Goal: Task Accomplishment & Management: Manage account settings

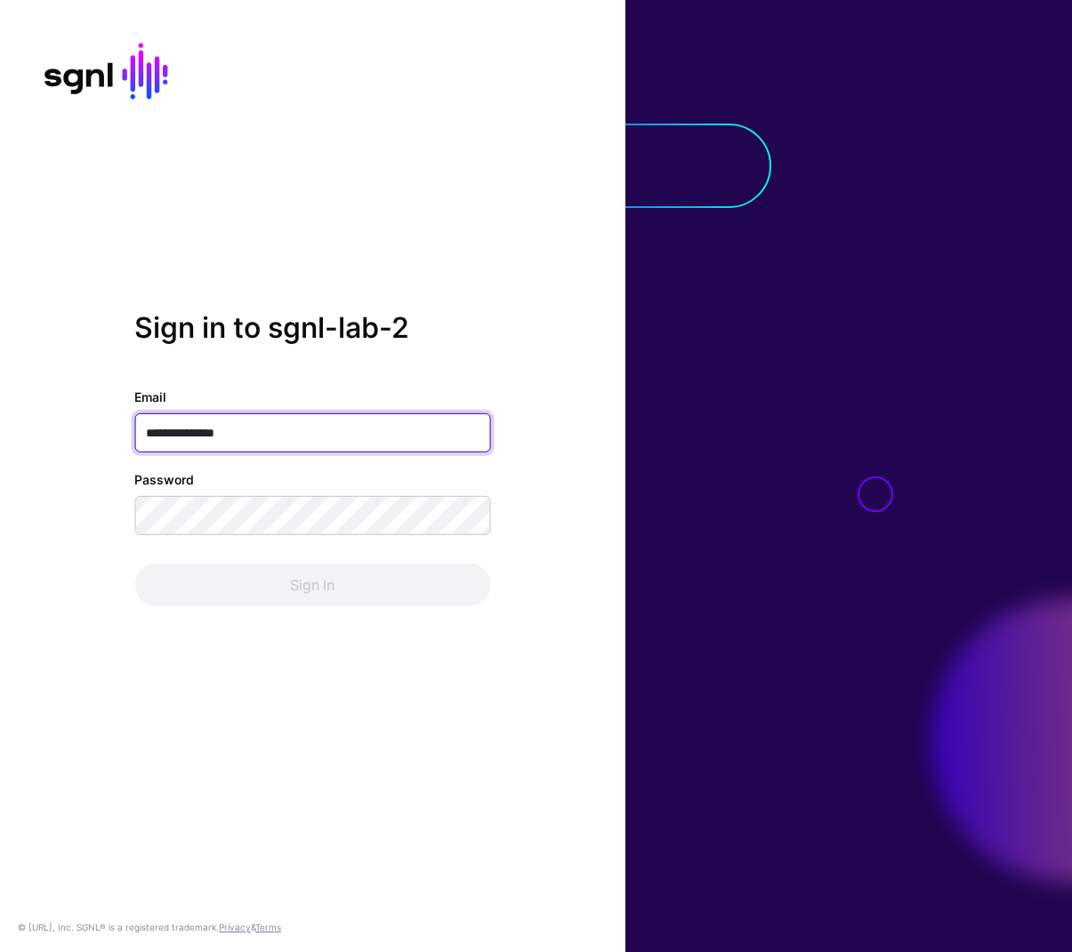
type input "**********"
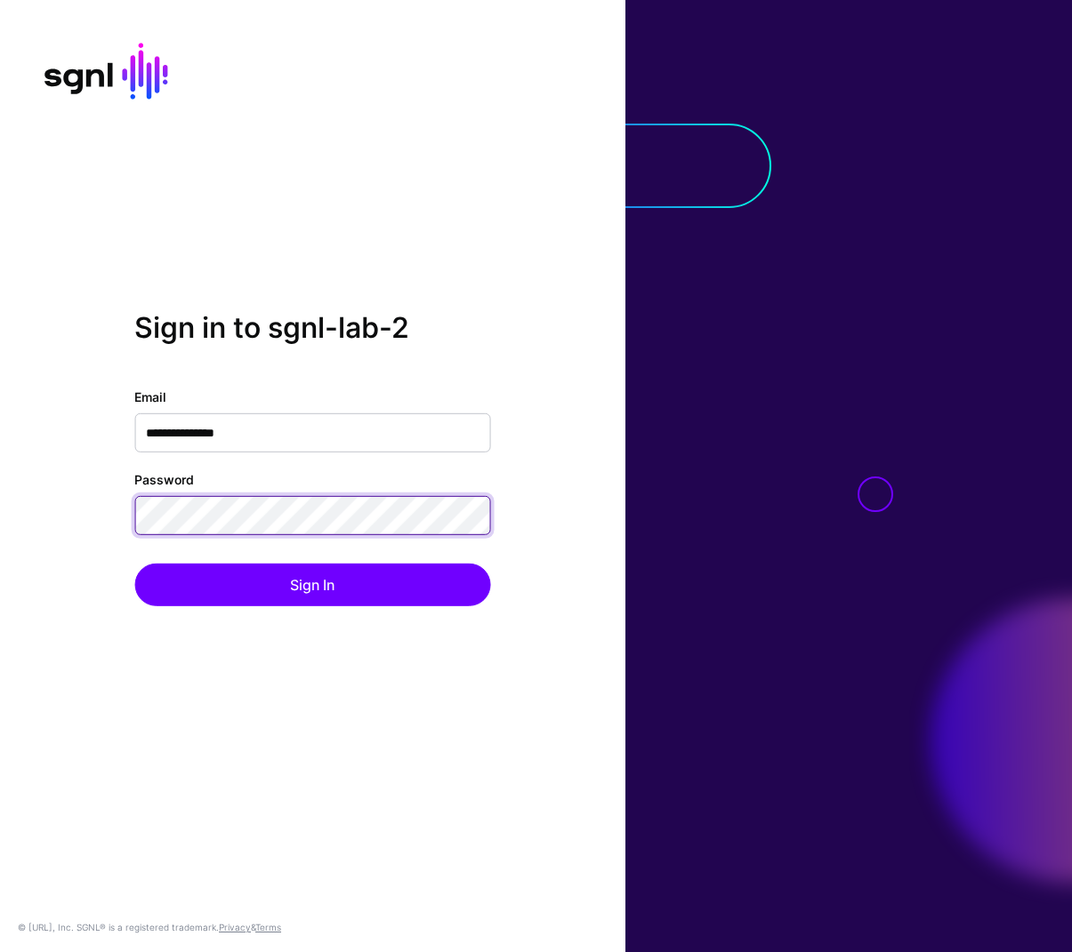
click at [134, 564] on button "Sign In" at bounding box center [312, 585] width 356 height 43
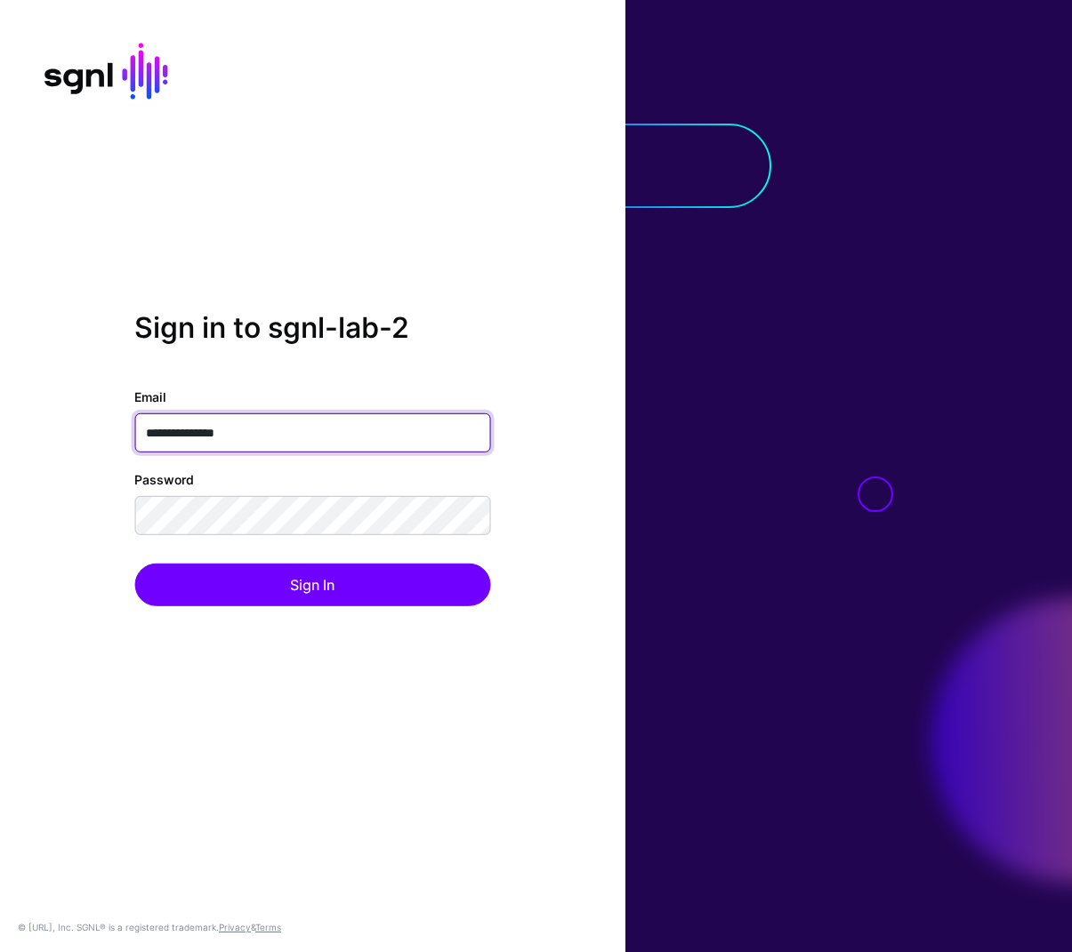
click at [276, 426] on input "**********" at bounding box center [312, 433] width 356 height 39
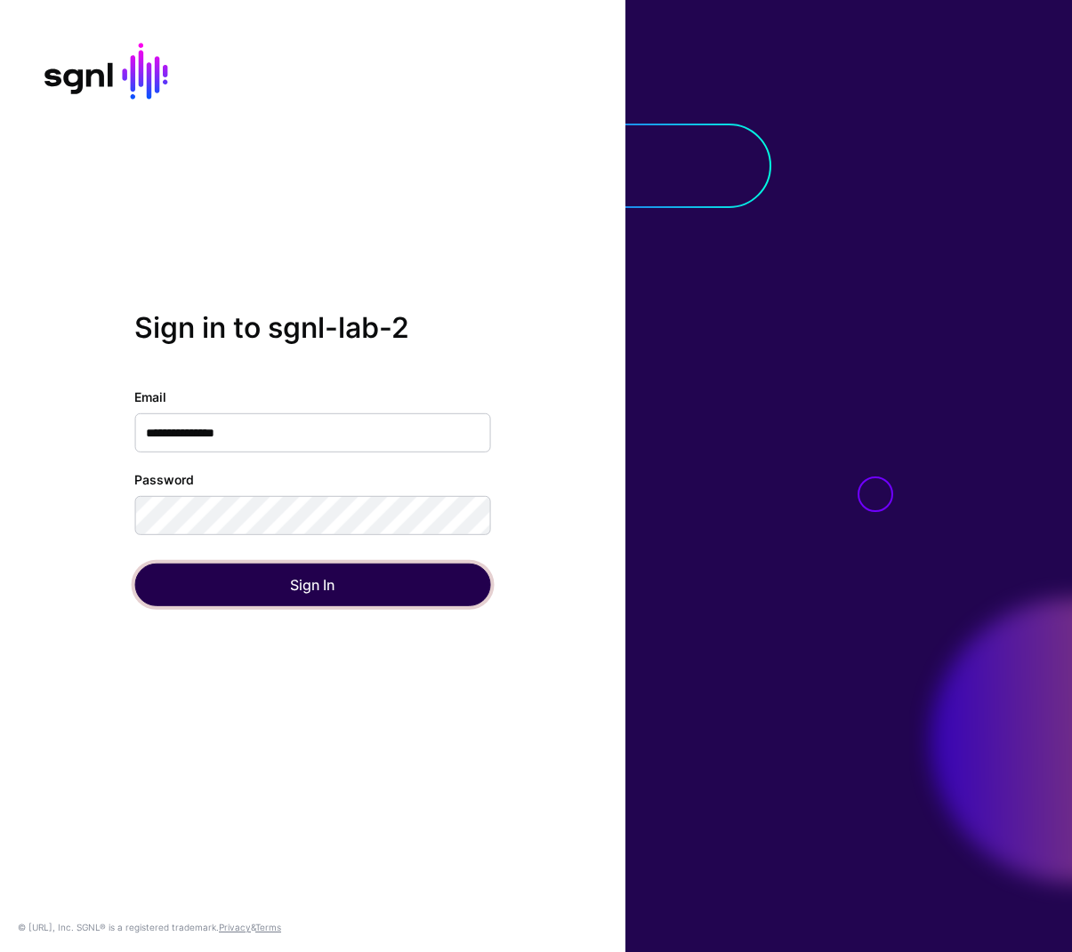
click at [310, 575] on button "Sign In" at bounding box center [312, 585] width 356 height 43
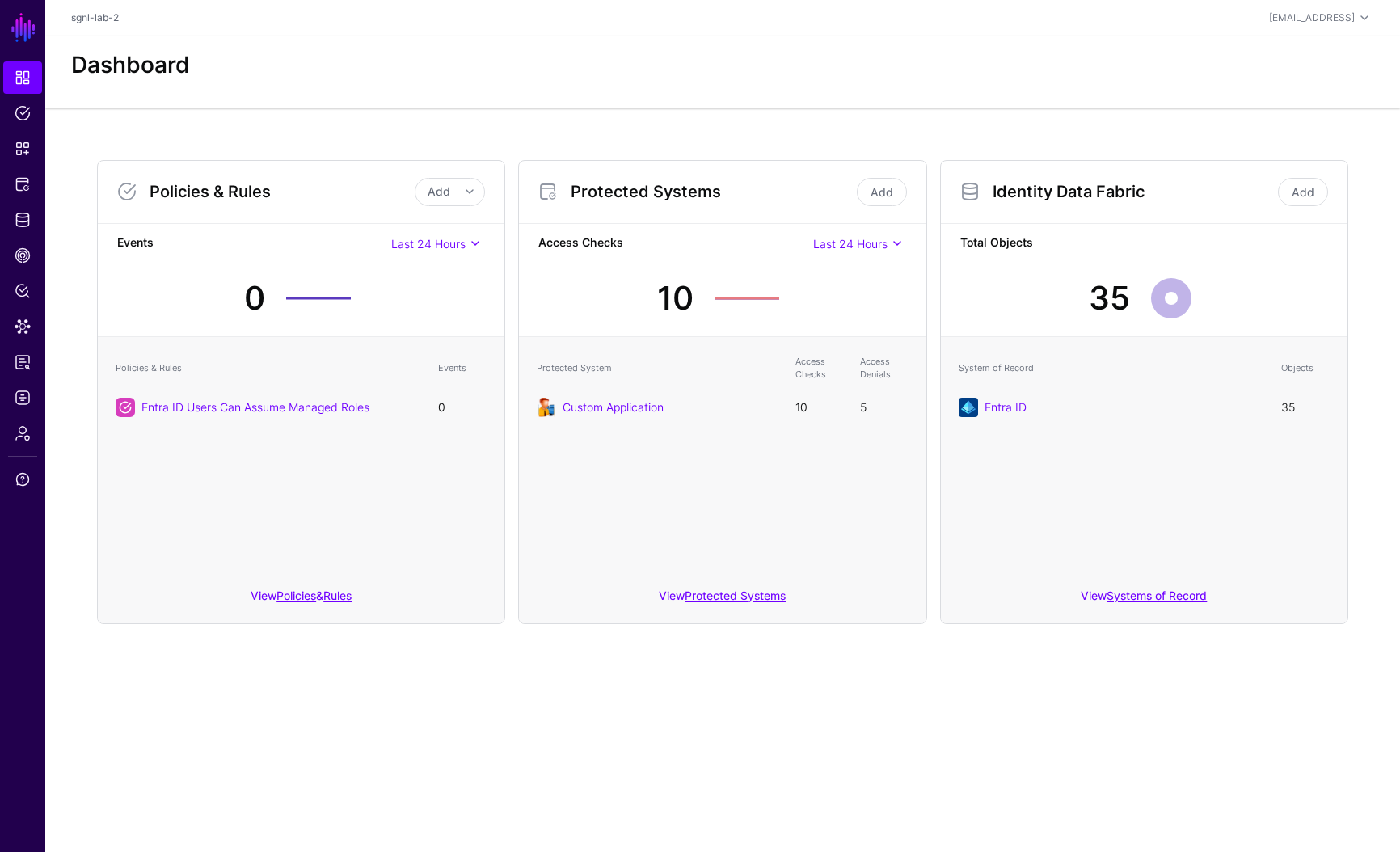
click at [531, 731] on main "SGNL Dashboard Policies Snippets Protected Systems Identity Data Fabric CAEP Hu…" at bounding box center [700, 426] width 1400 height 852
click at [26, 116] on span "Policies" at bounding box center [23, 114] width 16 height 16
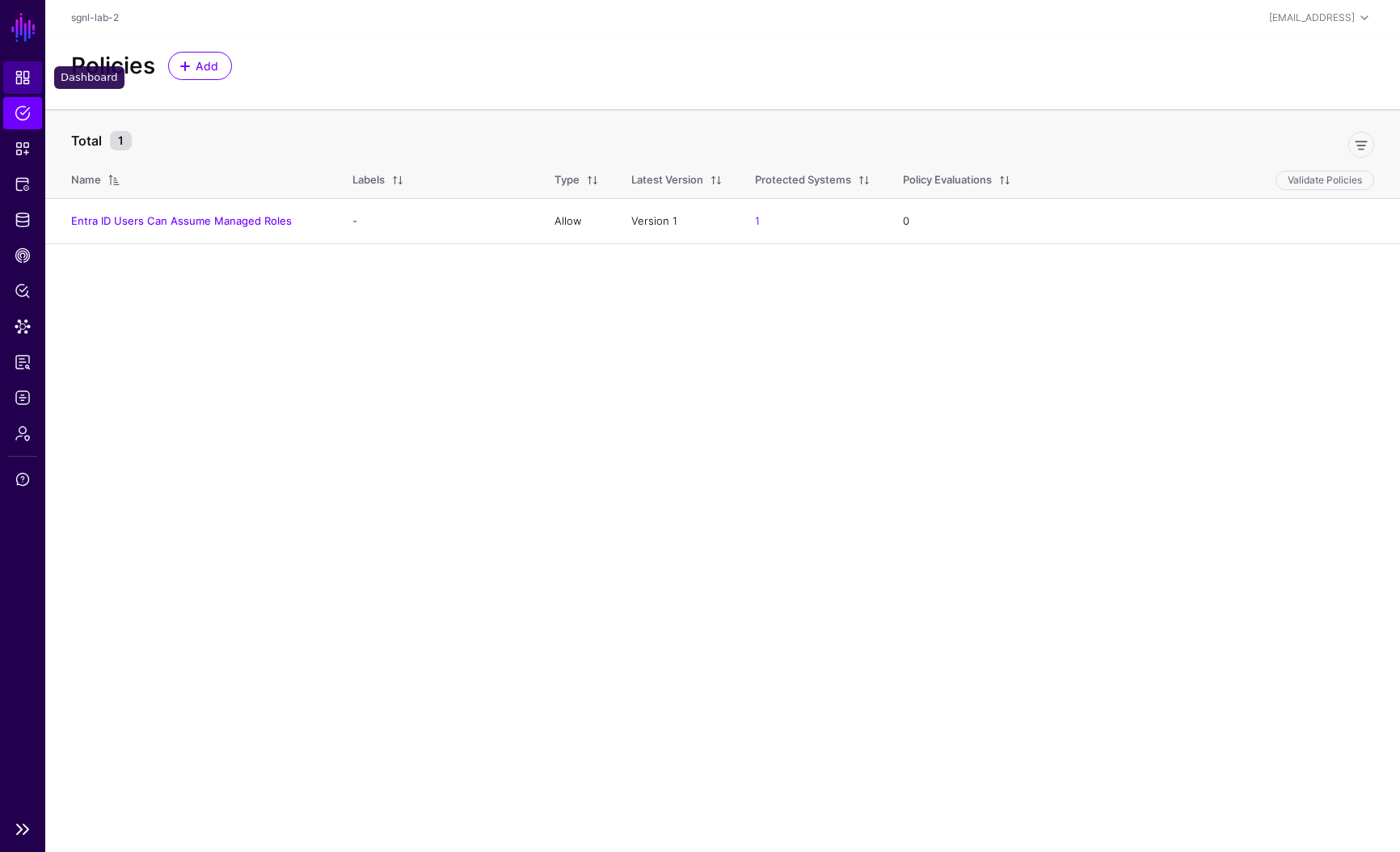
click at [25, 76] on span "Dashboard" at bounding box center [23, 77] width 16 height 16
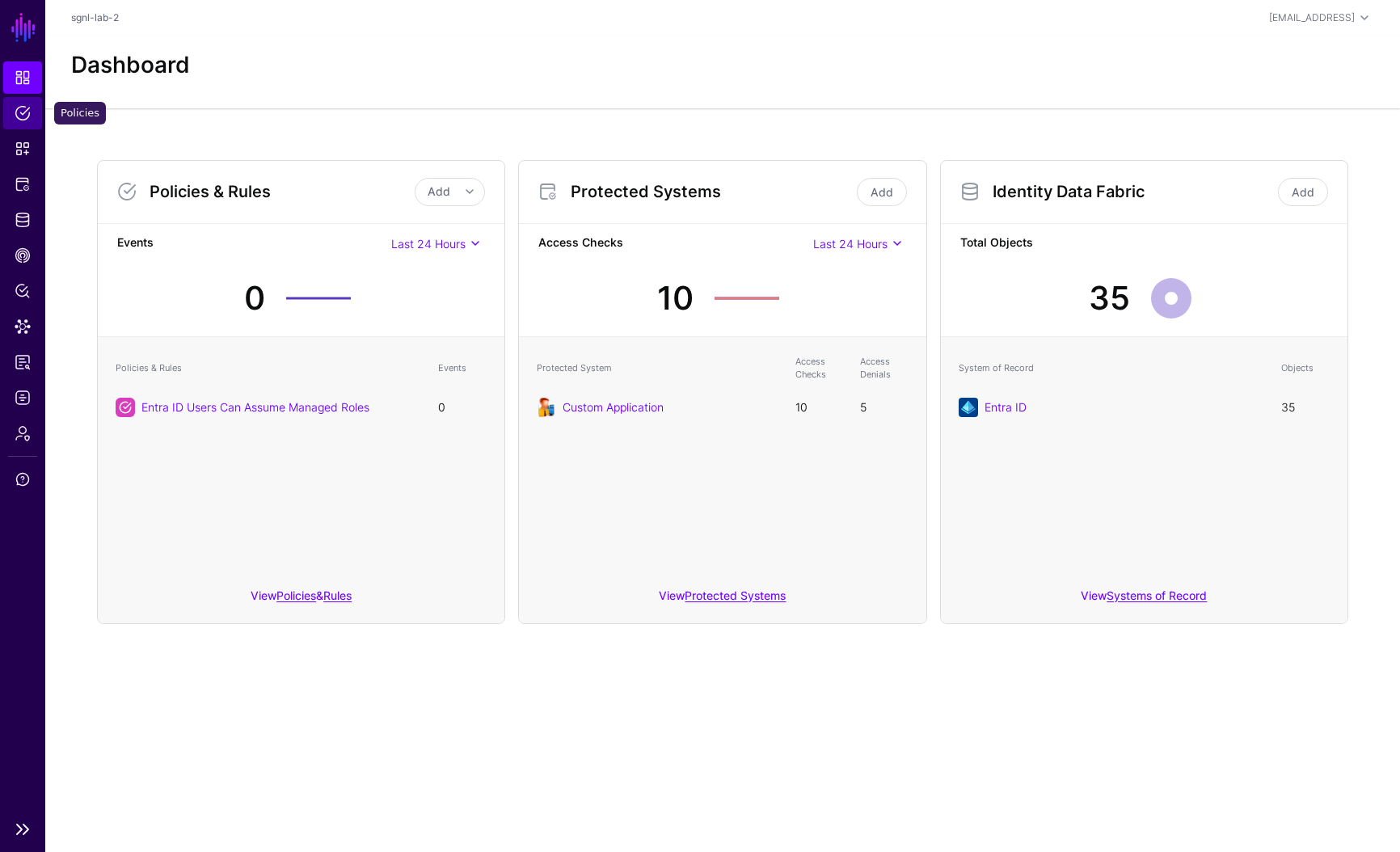
click at [25, 111] on span "Policies" at bounding box center [23, 114] width 16 height 16
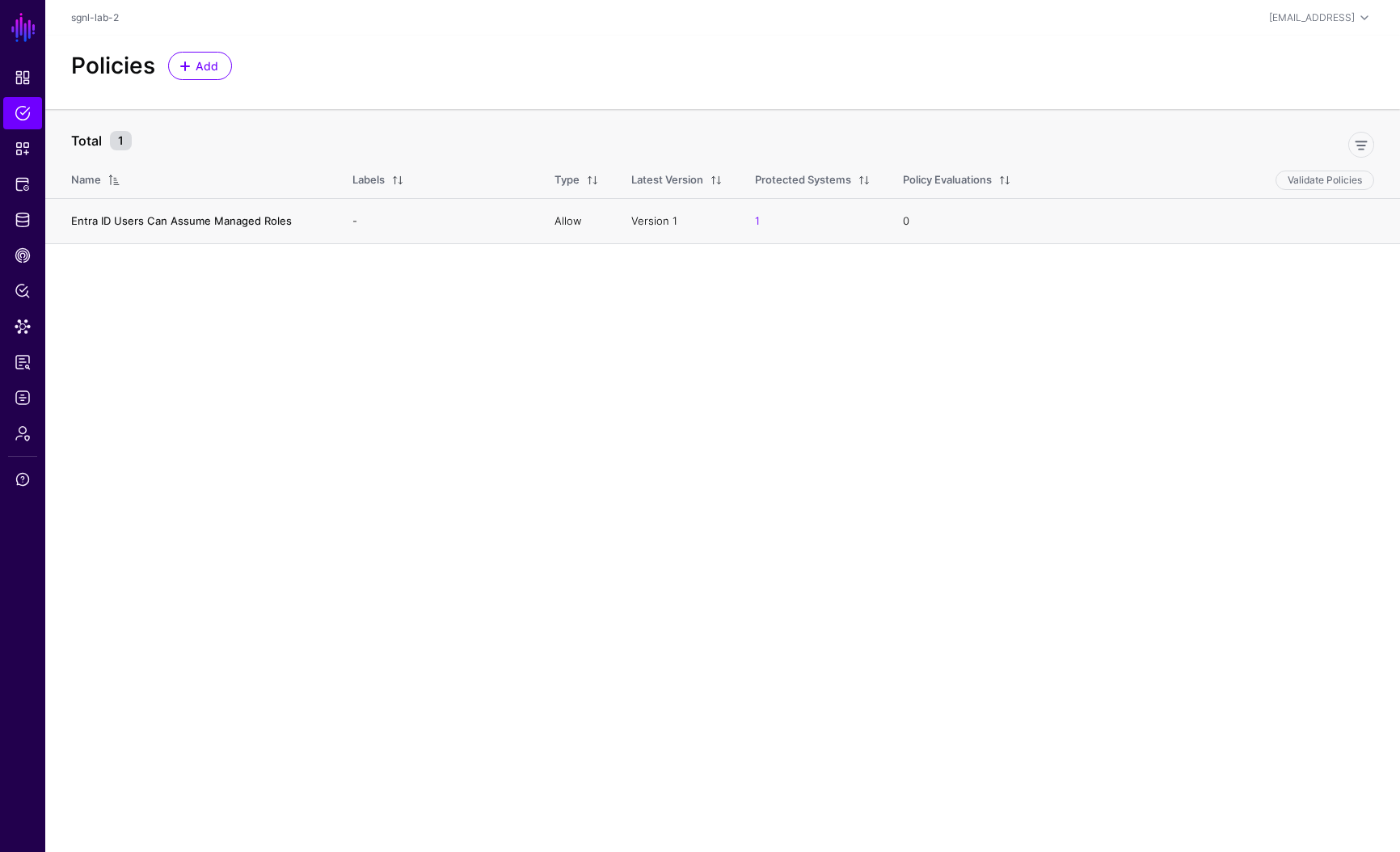
click at [136, 223] on link "Entra ID Users Can Assume Managed Roles" at bounding box center [181, 221] width 221 height 13
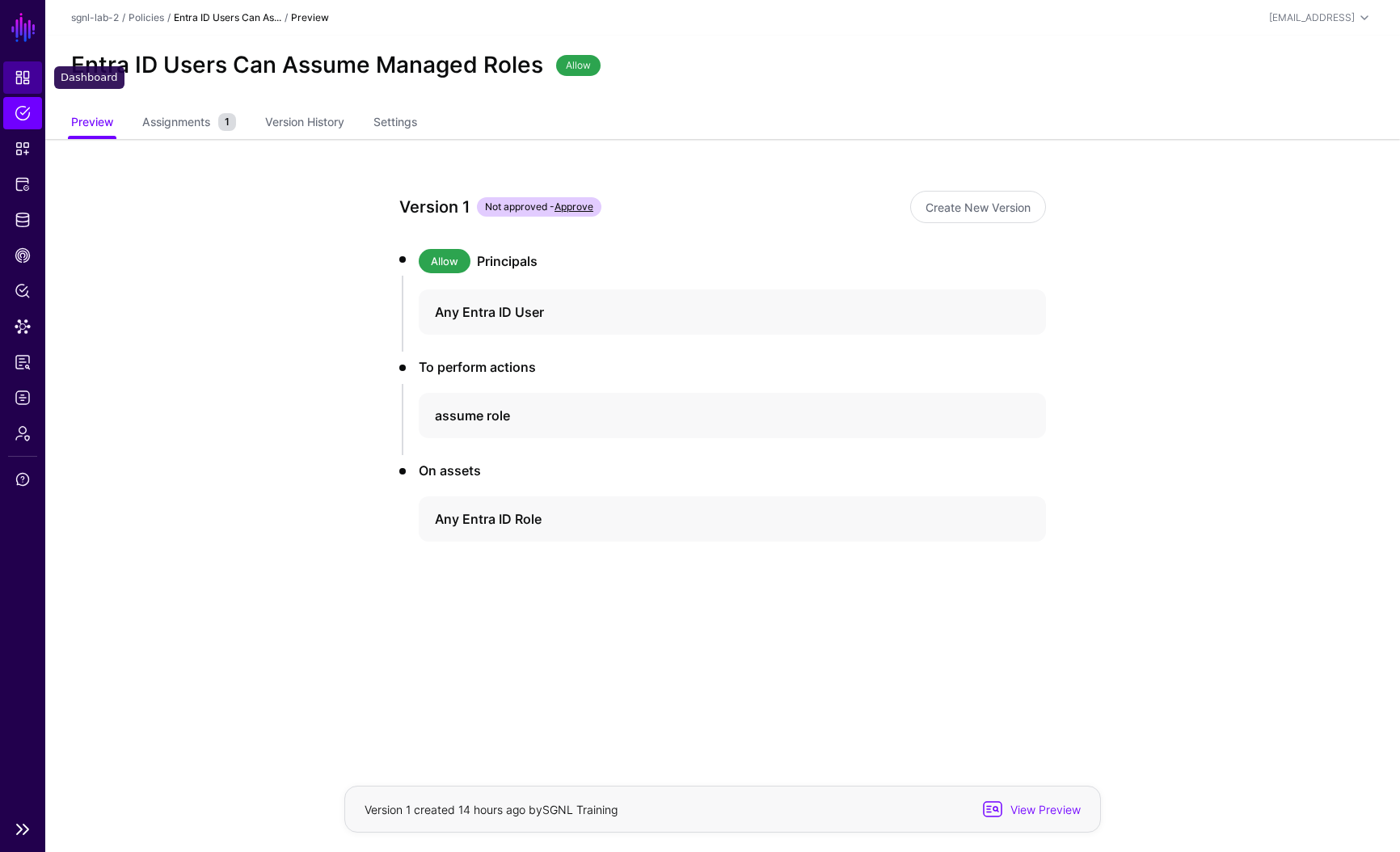
click at [25, 81] on span "Dashboard" at bounding box center [23, 77] width 16 height 16
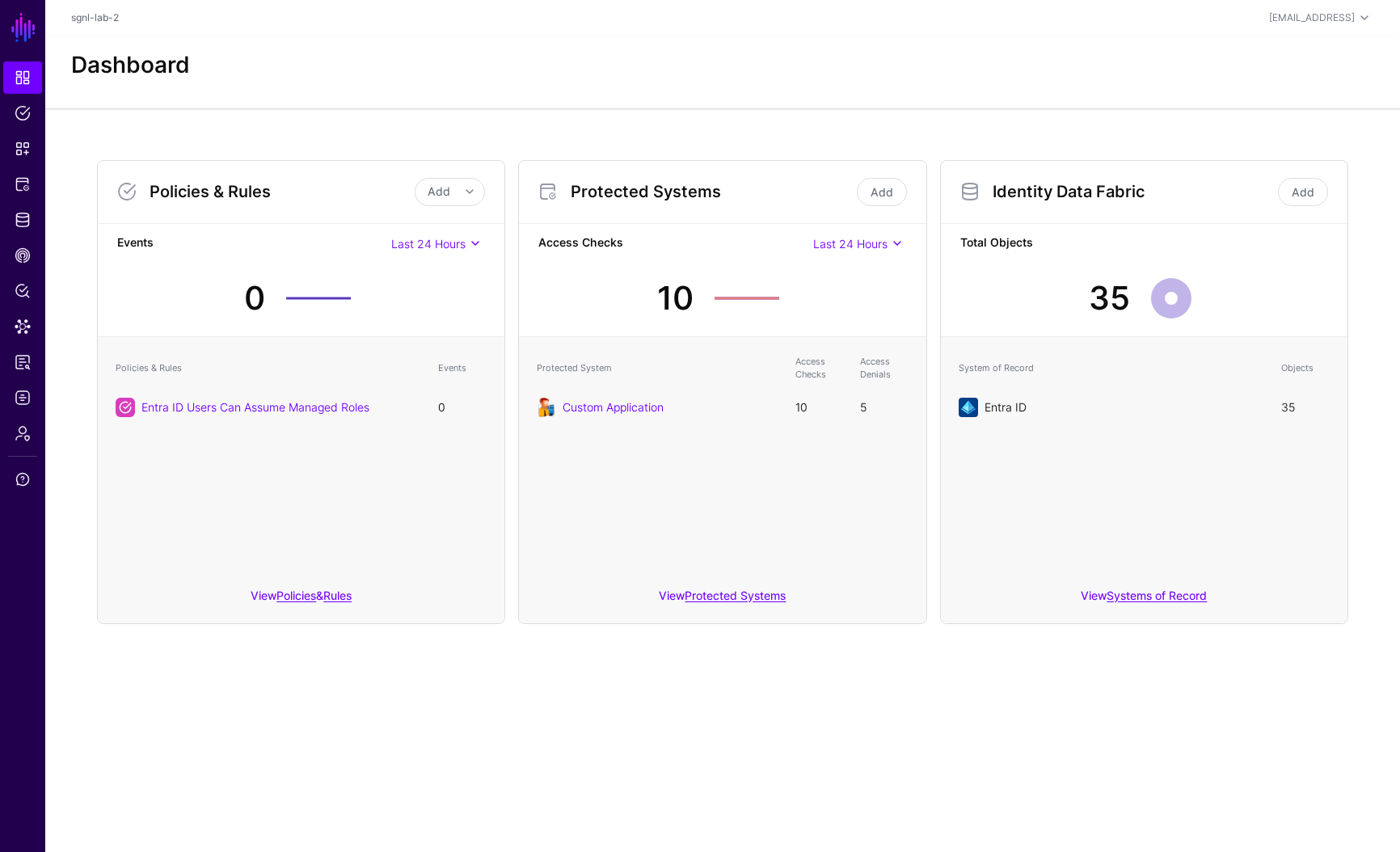
click at [1012, 408] on link "Entra ID" at bounding box center [1005, 406] width 42 height 14
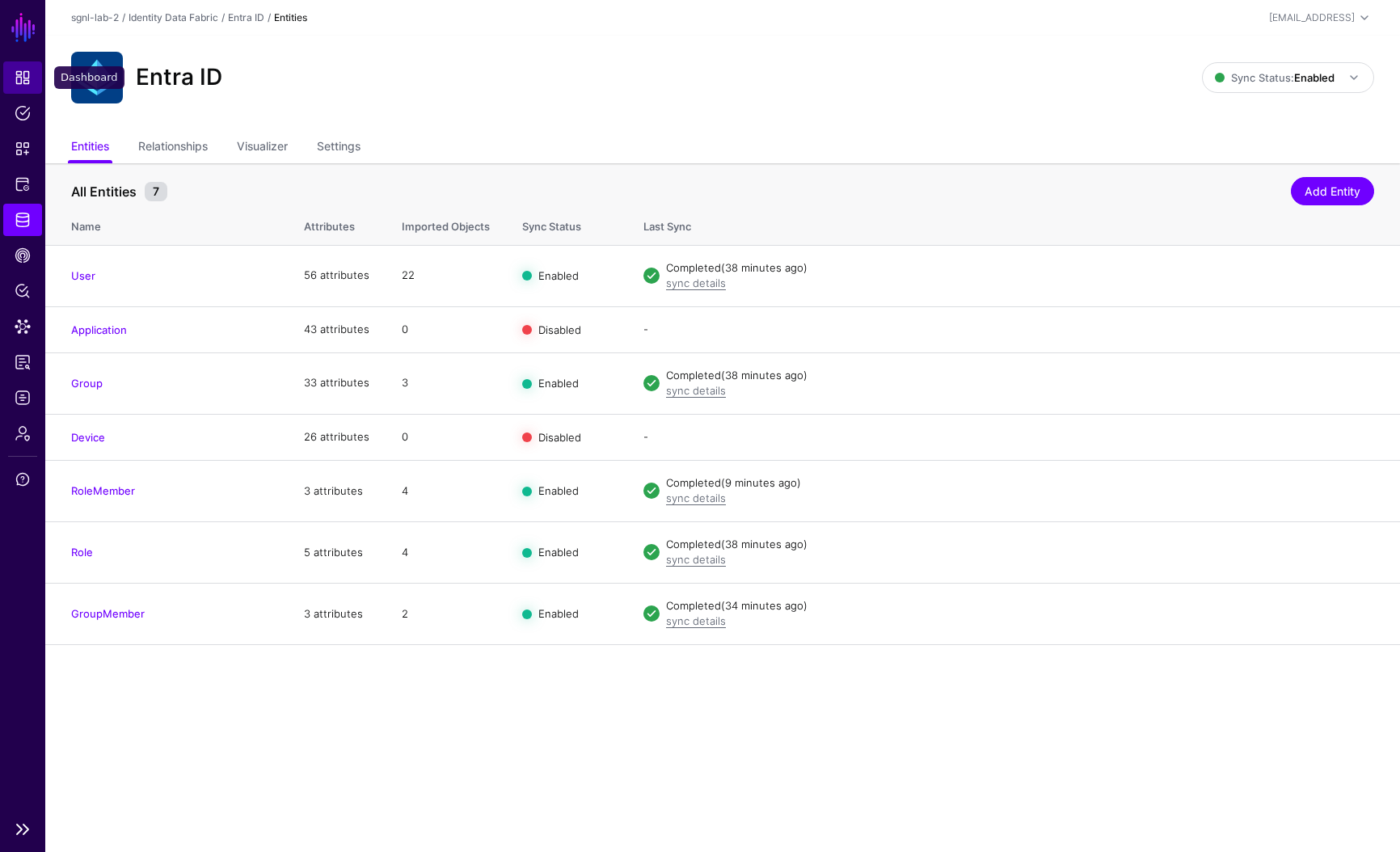
click at [27, 83] on span "Dashboard" at bounding box center [23, 77] width 16 height 16
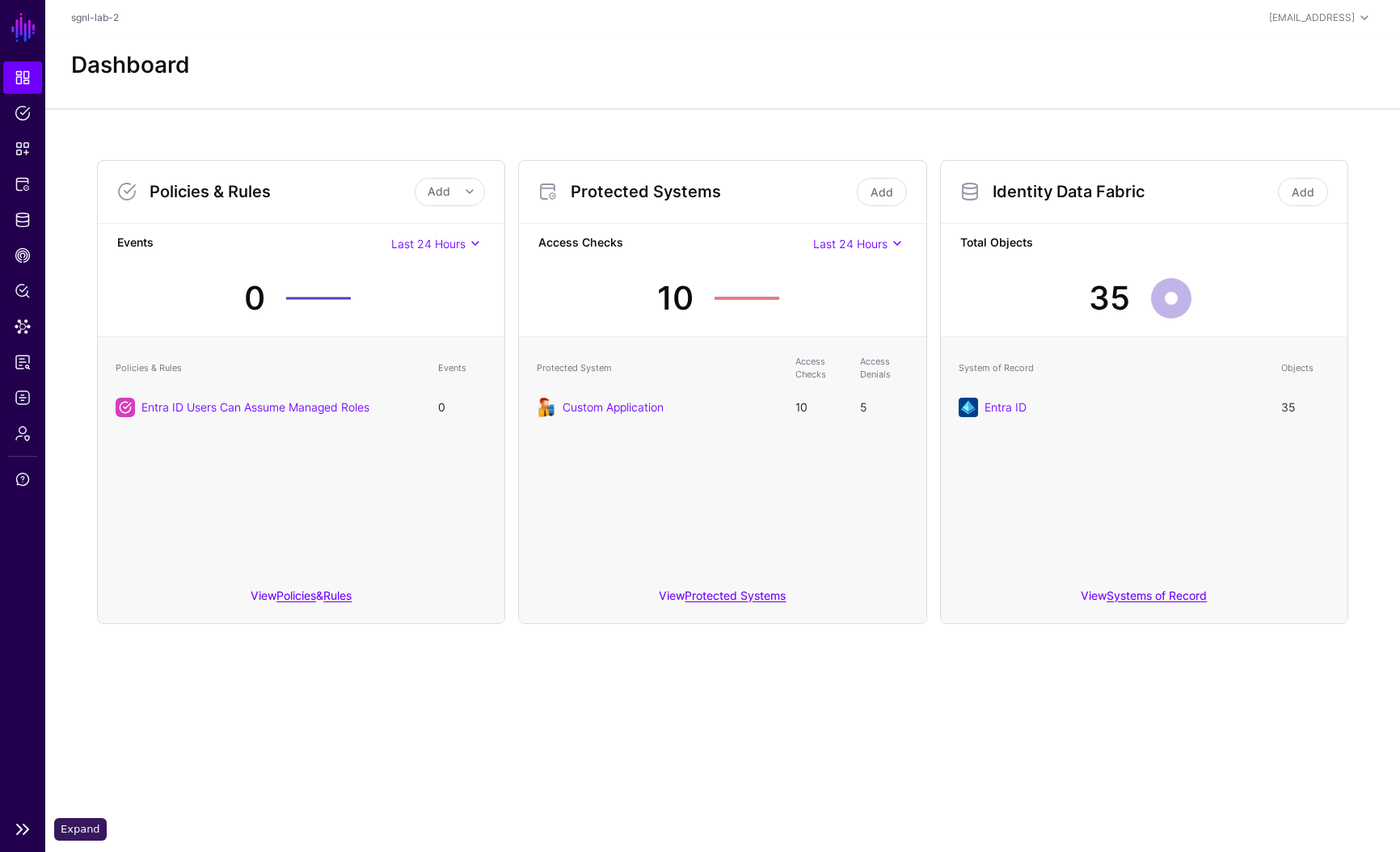
click at [19, 830] on link at bounding box center [23, 829] width 45 height 19
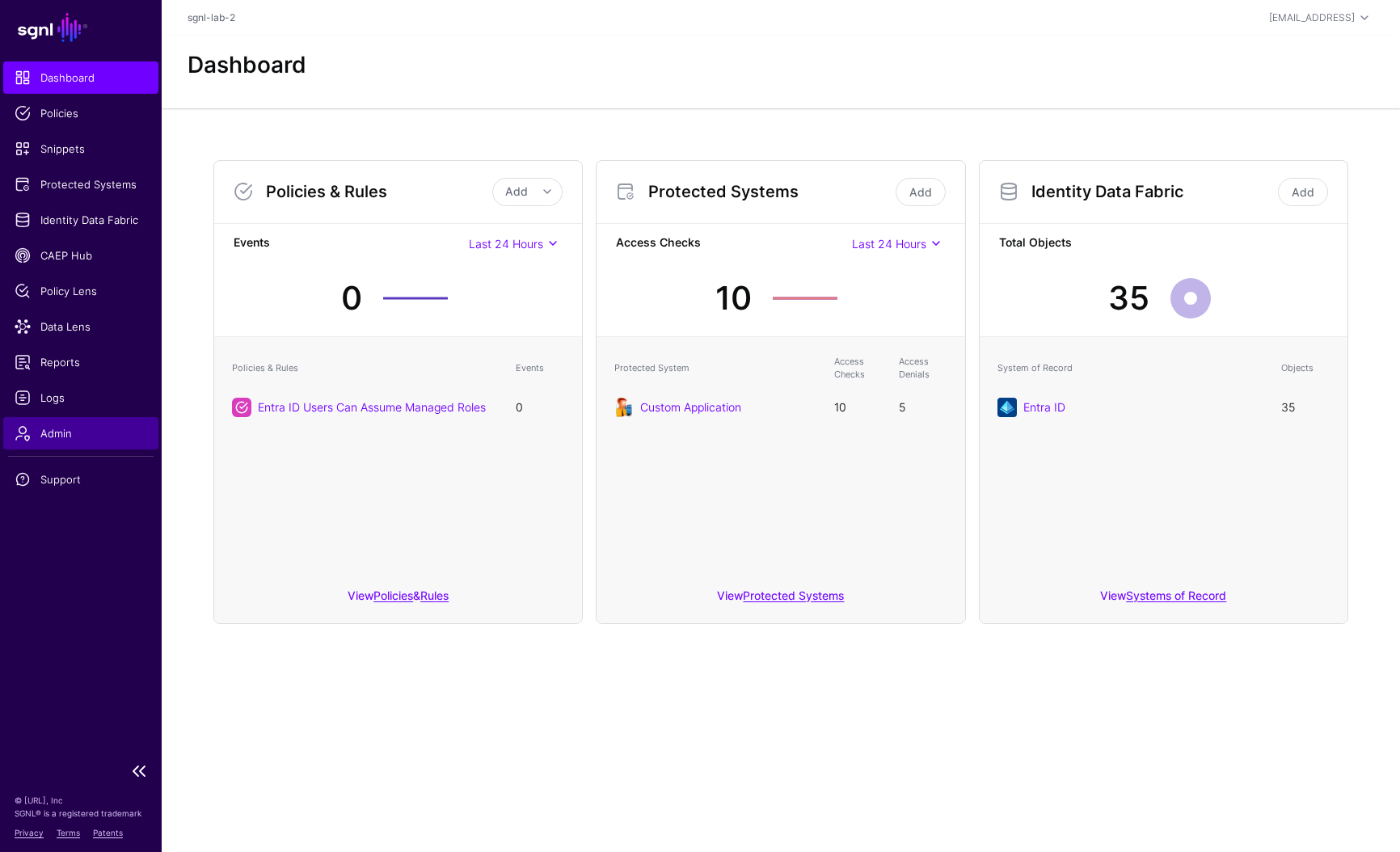
click at [53, 439] on span "Admin" at bounding box center [81, 434] width 133 height 16
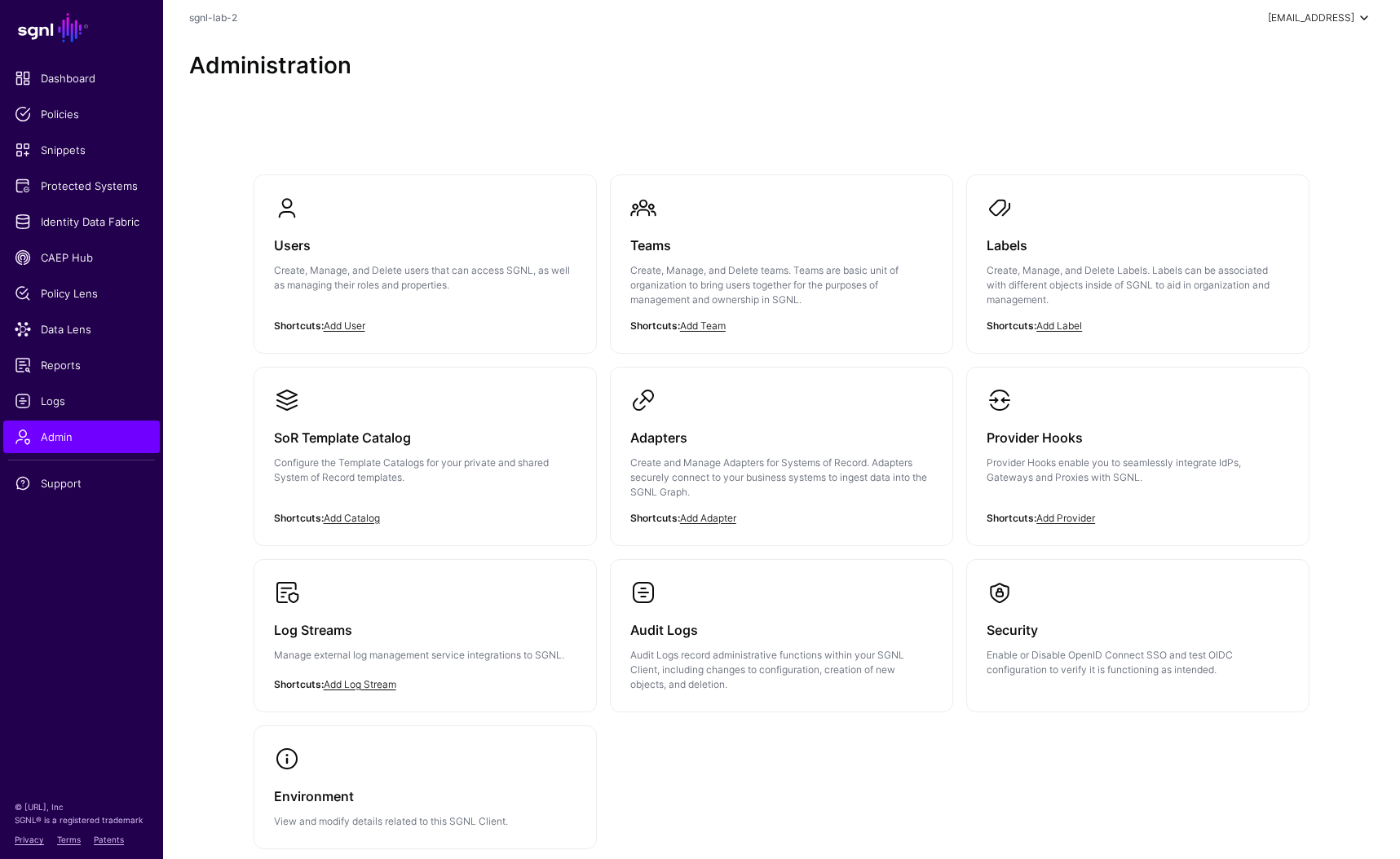
click at [1356, 25] on span at bounding box center [1363, 17] width 19 height 19
click at [748, 94] on div "Administration" at bounding box center [781, 72] width 1237 height 73
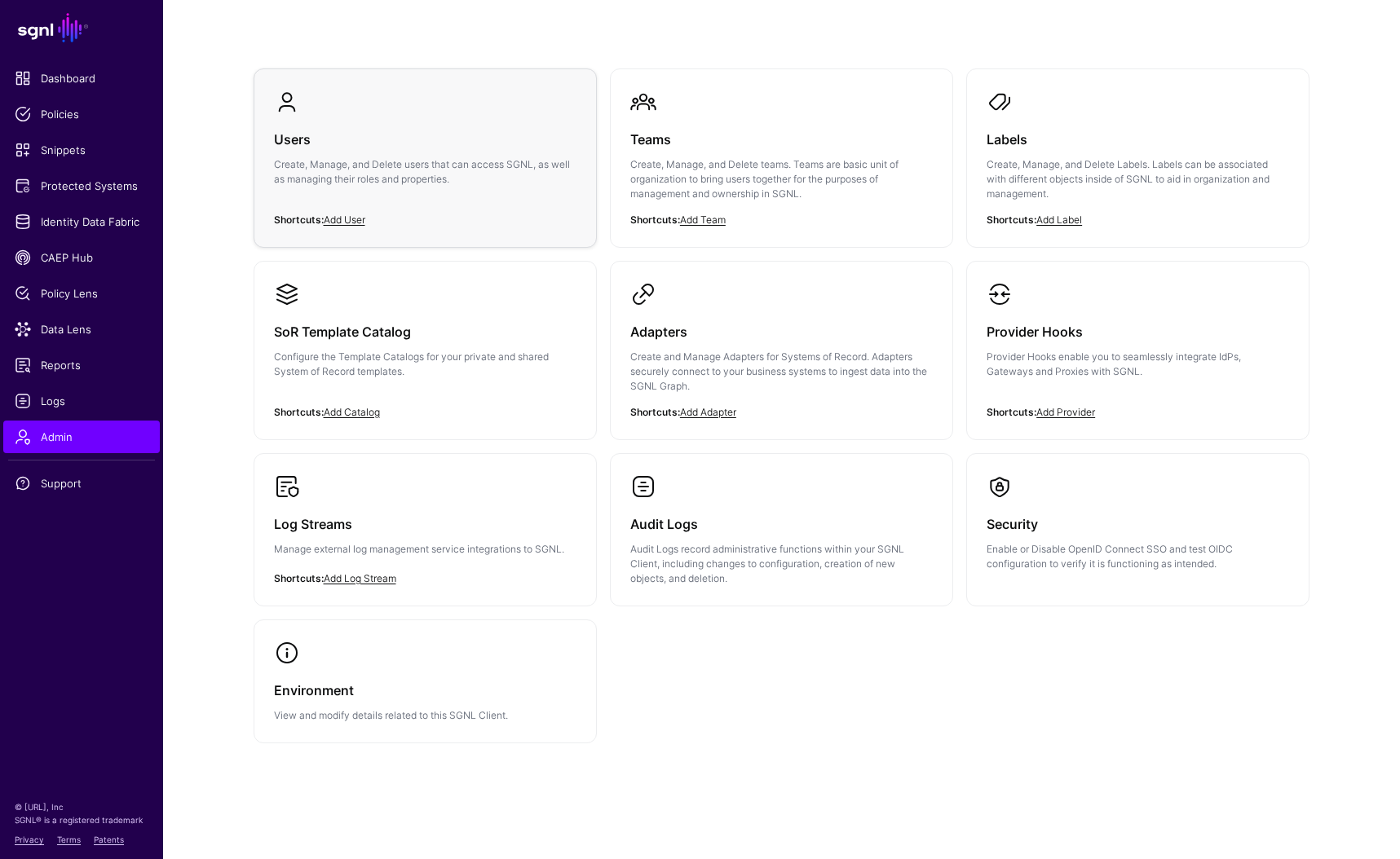
scroll to position [113, 0]
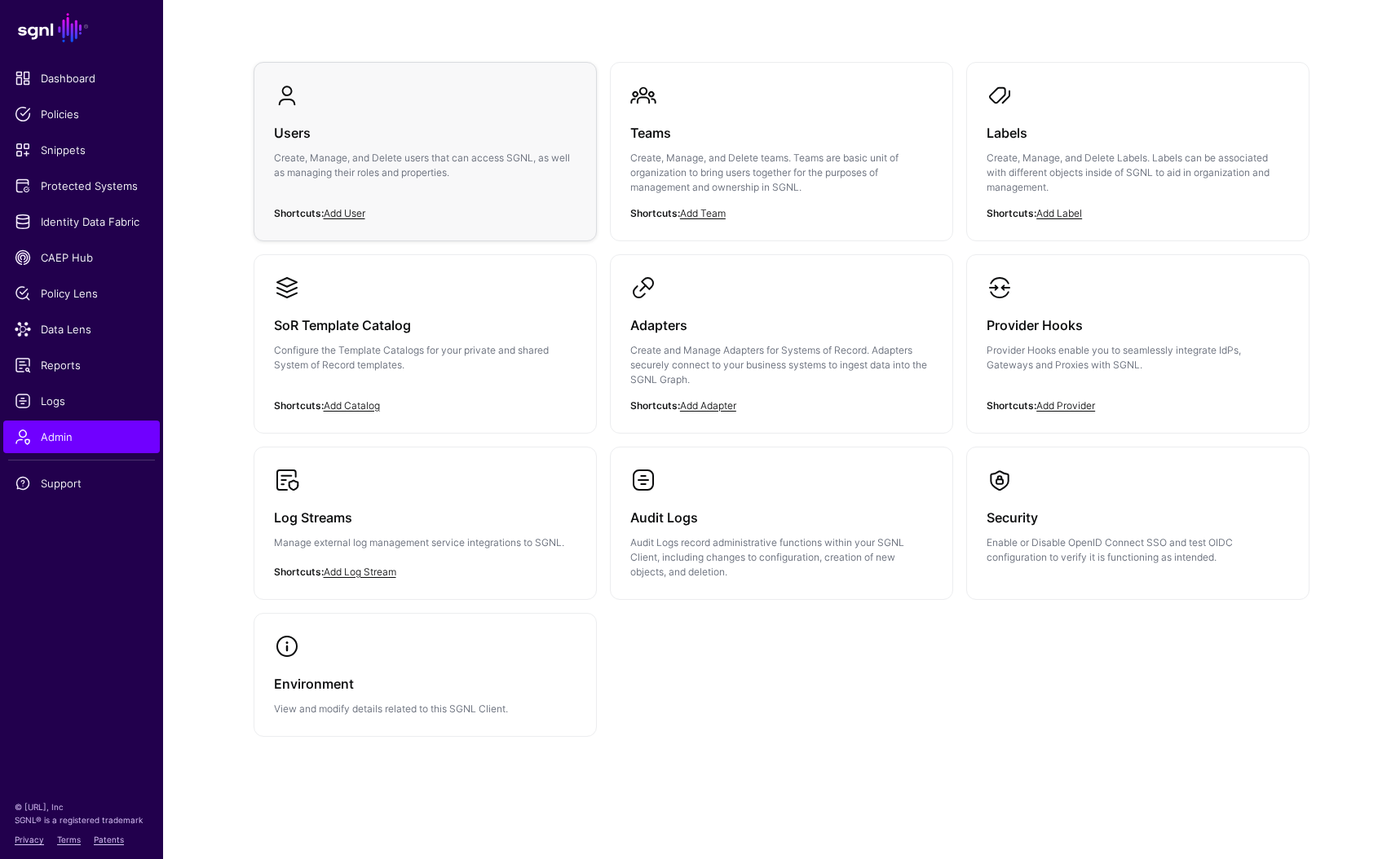
click at [414, 173] on p "Create, Manage, and Delete users that can access SGNL, as well as managing thei…" at bounding box center [425, 166] width 303 height 29
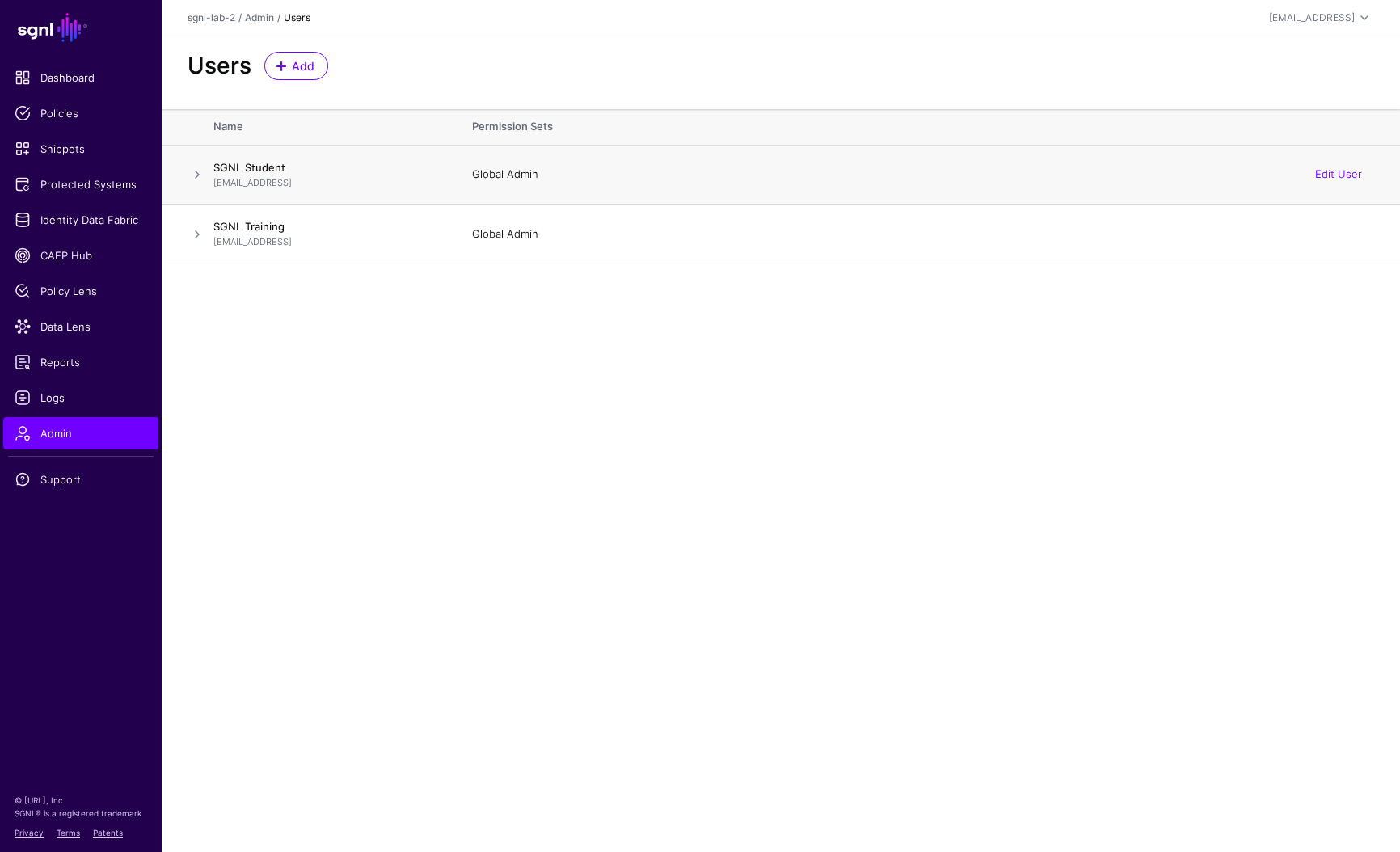
click at [232, 185] on p "[EMAIL_ADDRESS]" at bounding box center [326, 183] width 226 height 14
click at [205, 176] on span at bounding box center [196, 174] width 19 height 19
click at [1344, 175] on link "Edit User" at bounding box center [1339, 174] width 47 height 13
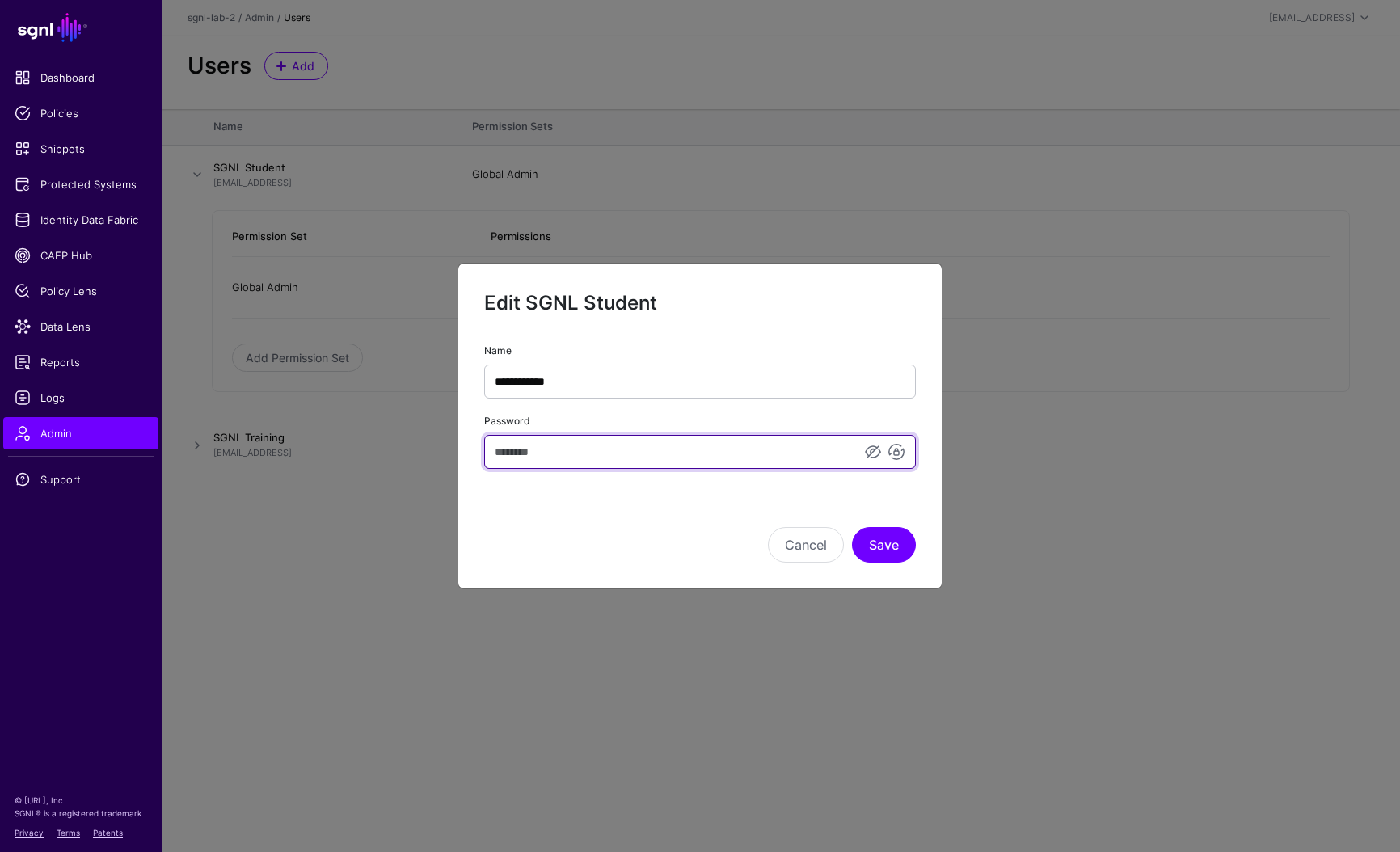
click at [715, 464] on input "Password" at bounding box center [700, 451] width 432 height 34
type input "********"
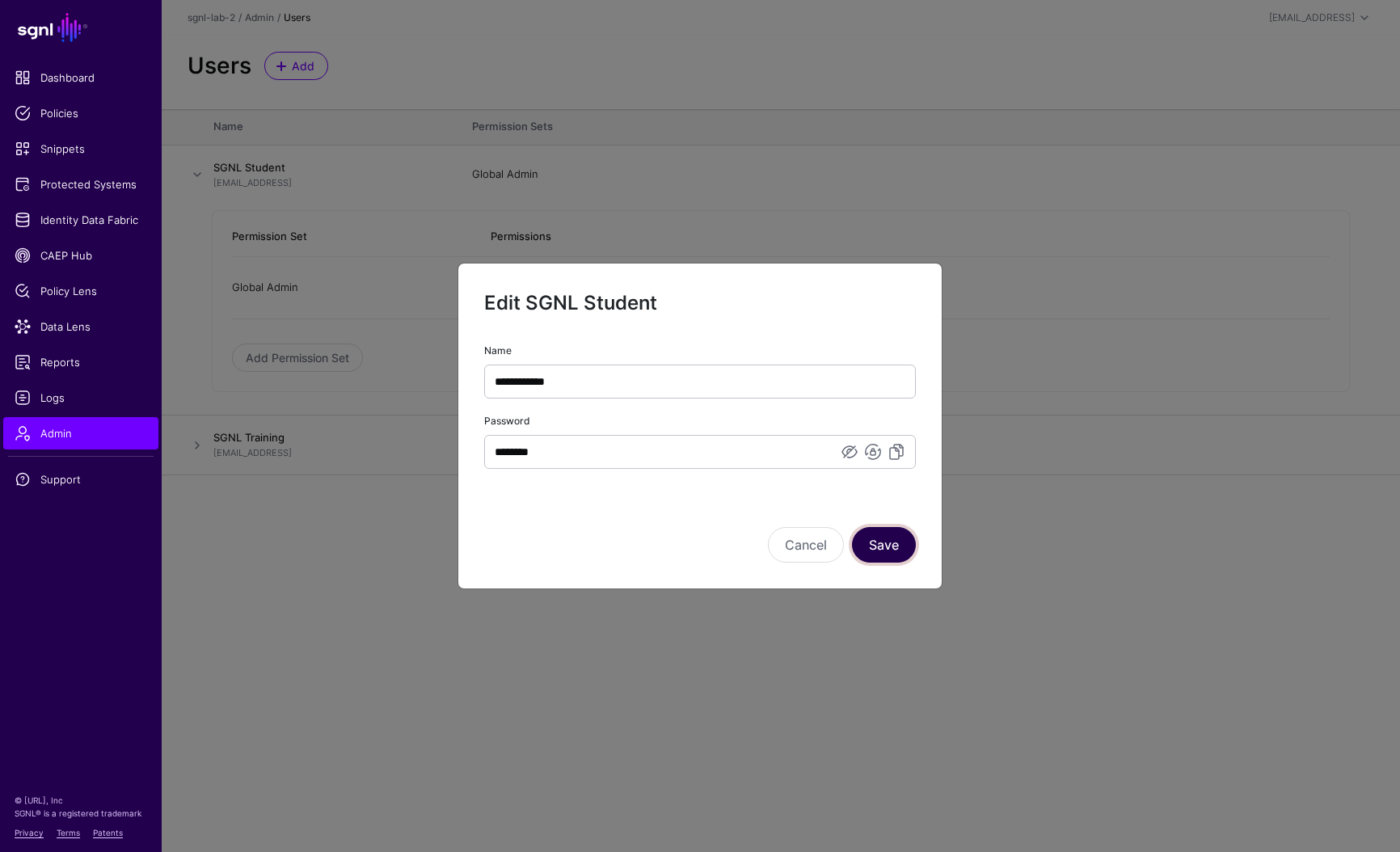
click at [895, 551] on button "Save" at bounding box center [884, 545] width 64 height 35
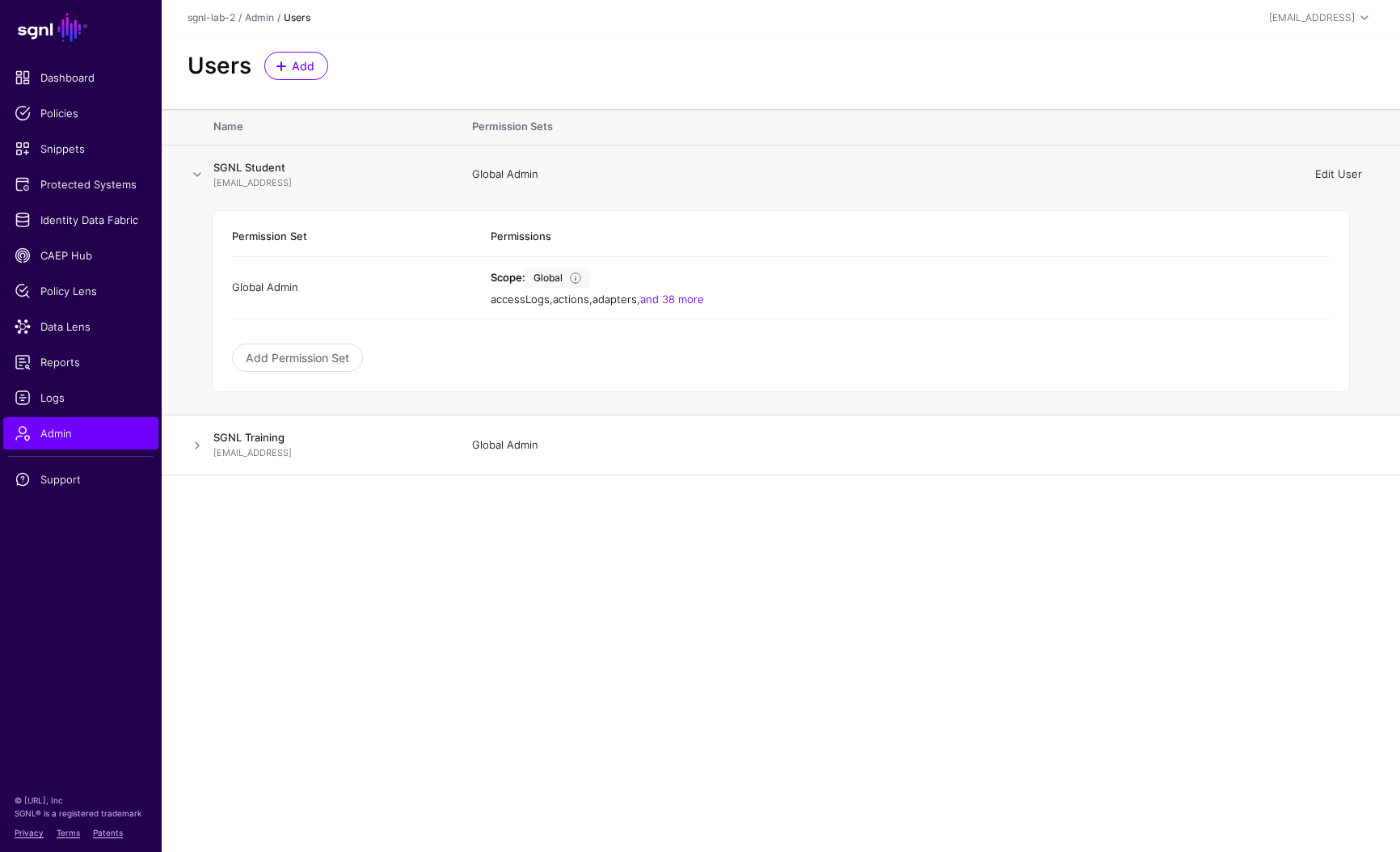
click at [1334, 174] on link "Edit User" at bounding box center [1339, 174] width 47 height 13
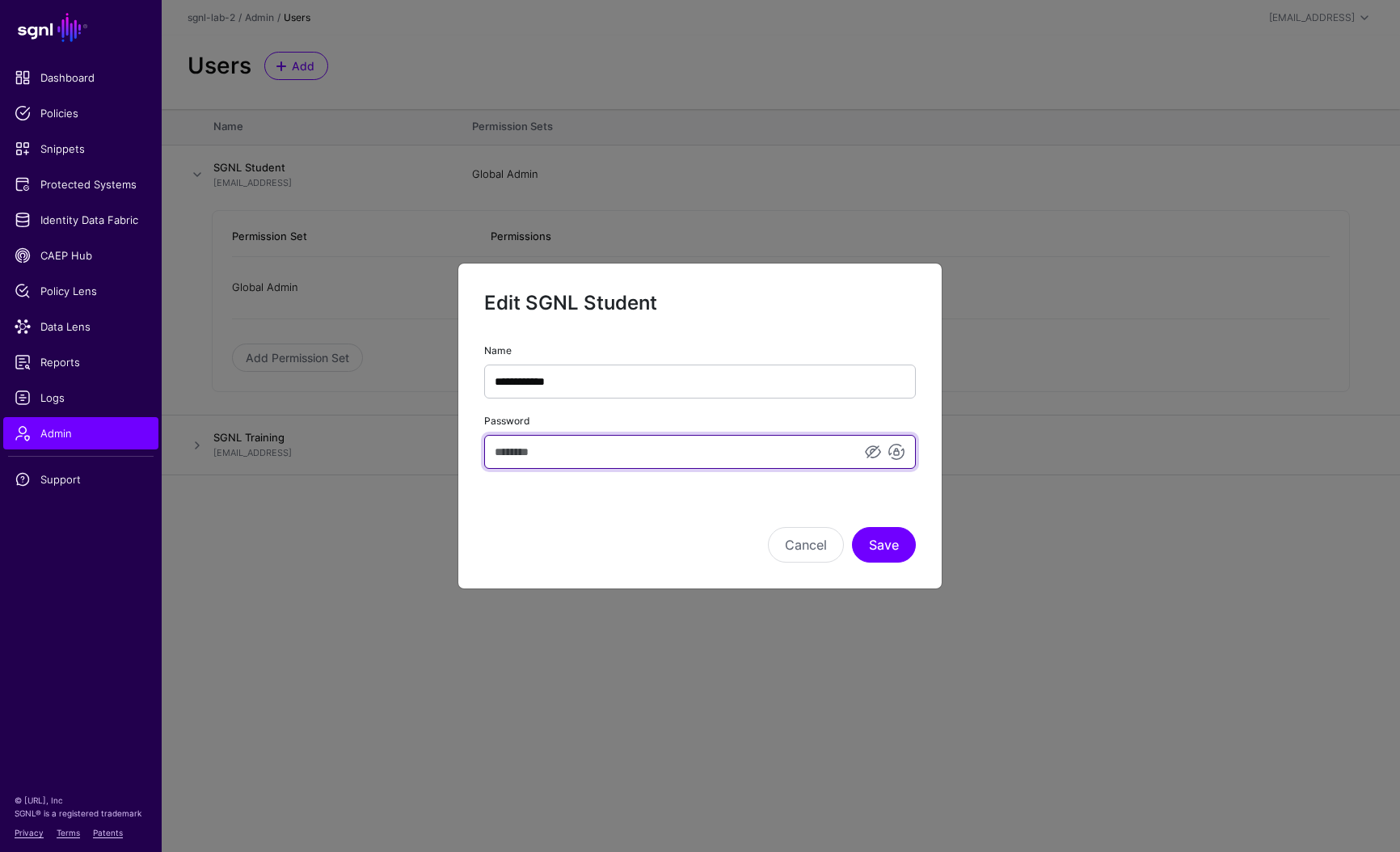
click at [720, 463] on input "Password" at bounding box center [700, 451] width 432 height 34
type input "**********"
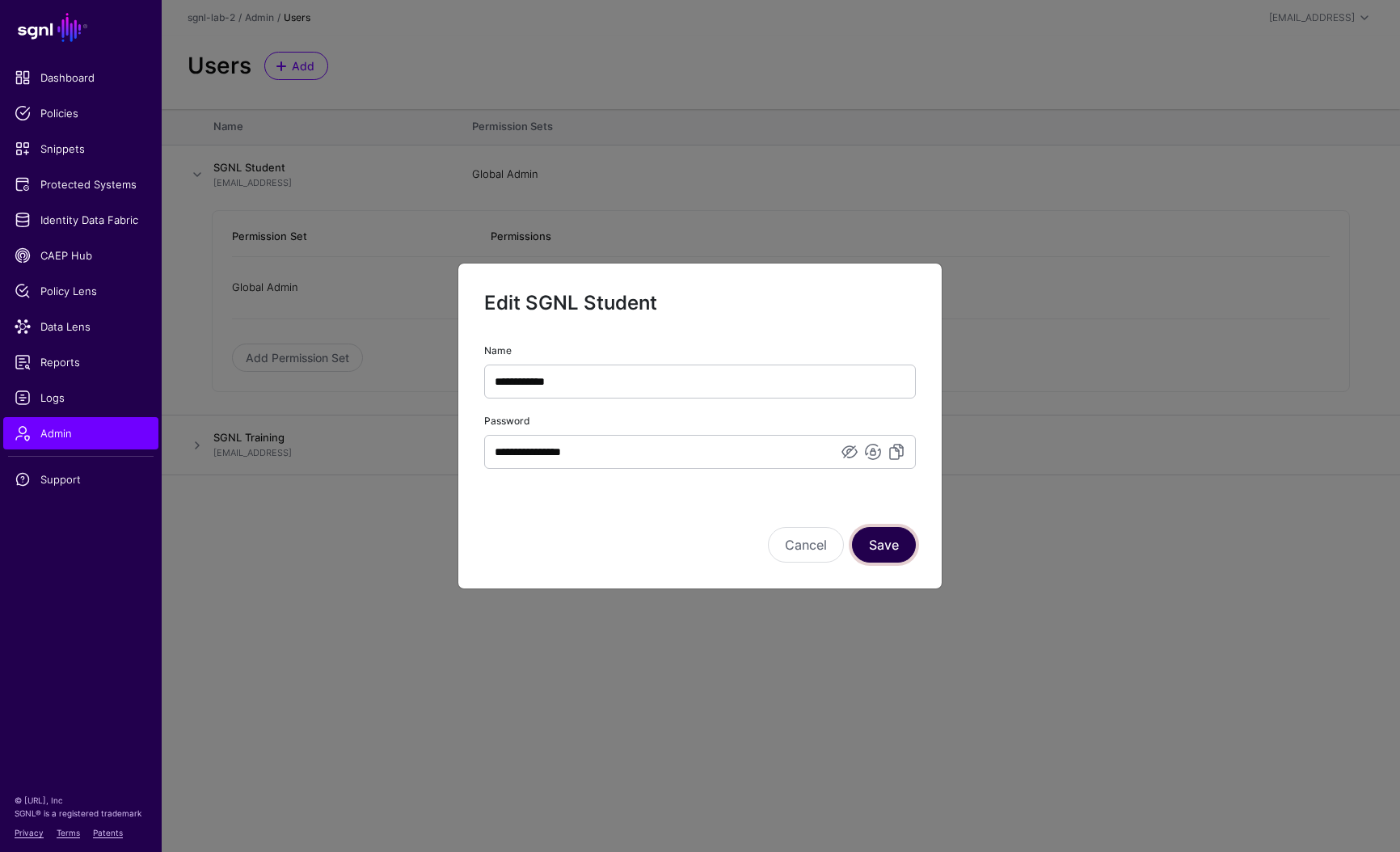
click at [899, 545] on button "Save" at bounding box center [884, 545] width 64 height 35
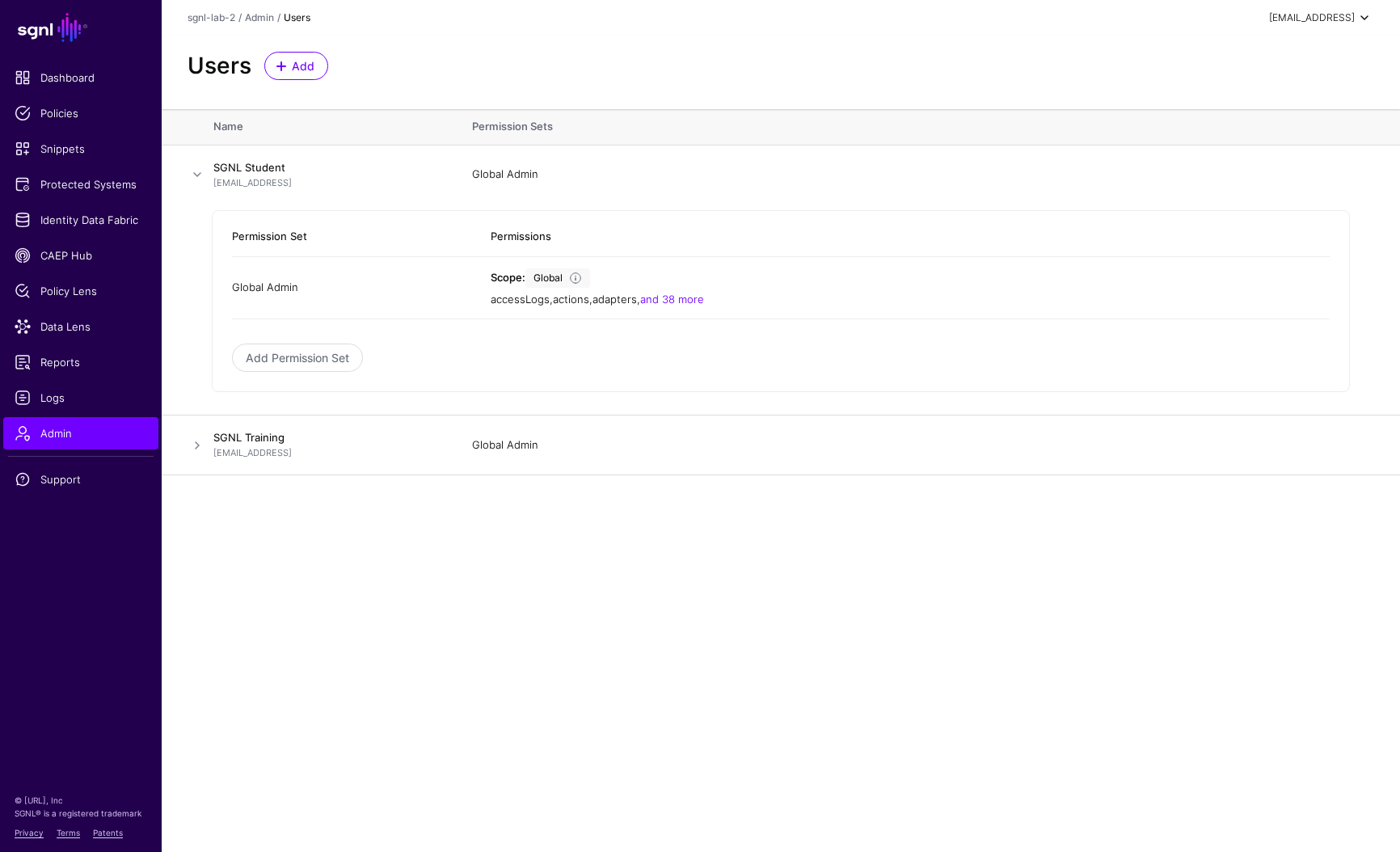
click at [1342, 24] on div "[EMAIL_ADDRESS]" at bounding box center [1312, 18] width 85 height 15
click at [1266, 144] on div "Log out" at bounding box center [1285, 141] width 154 height 16
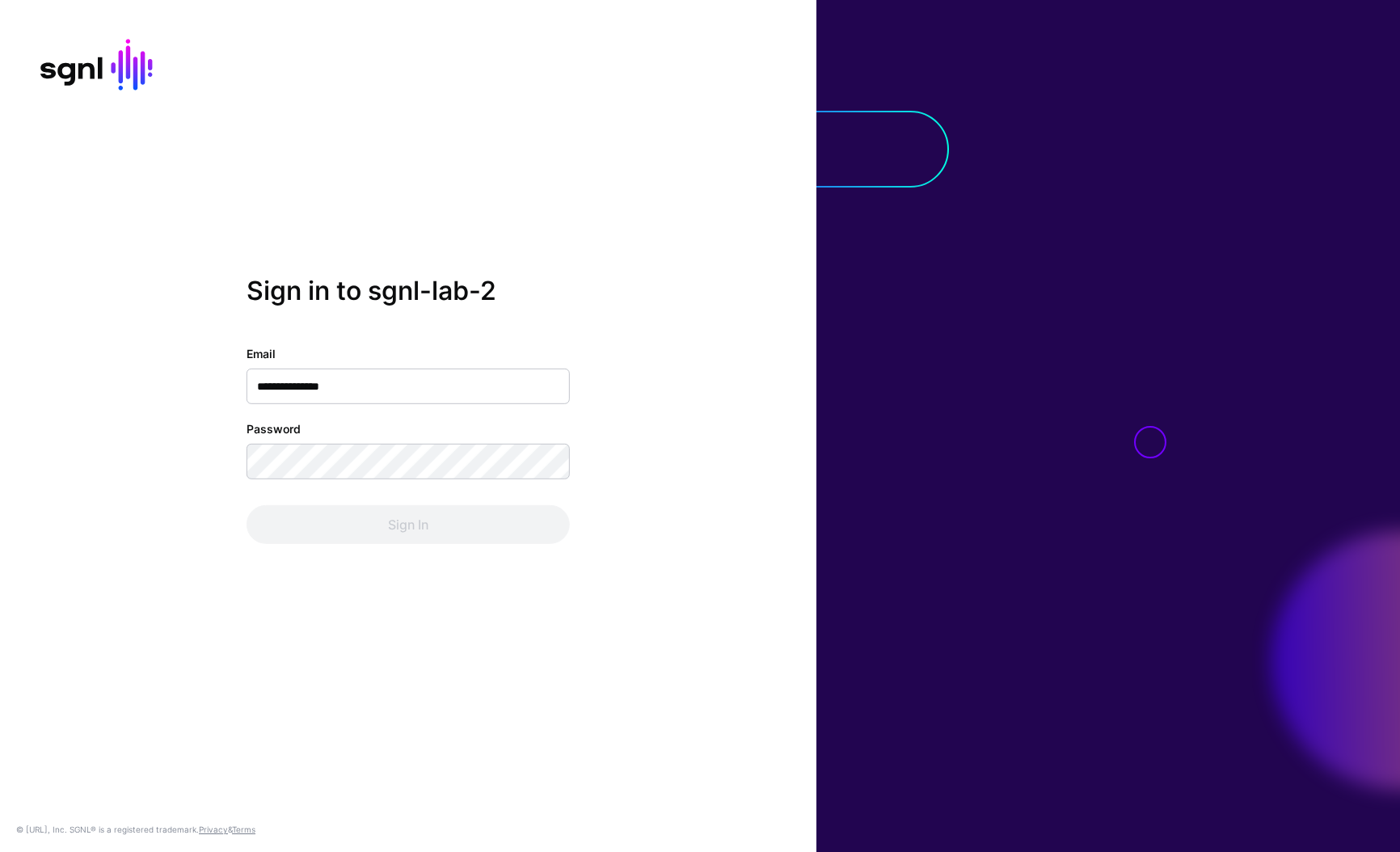
type input "**********"
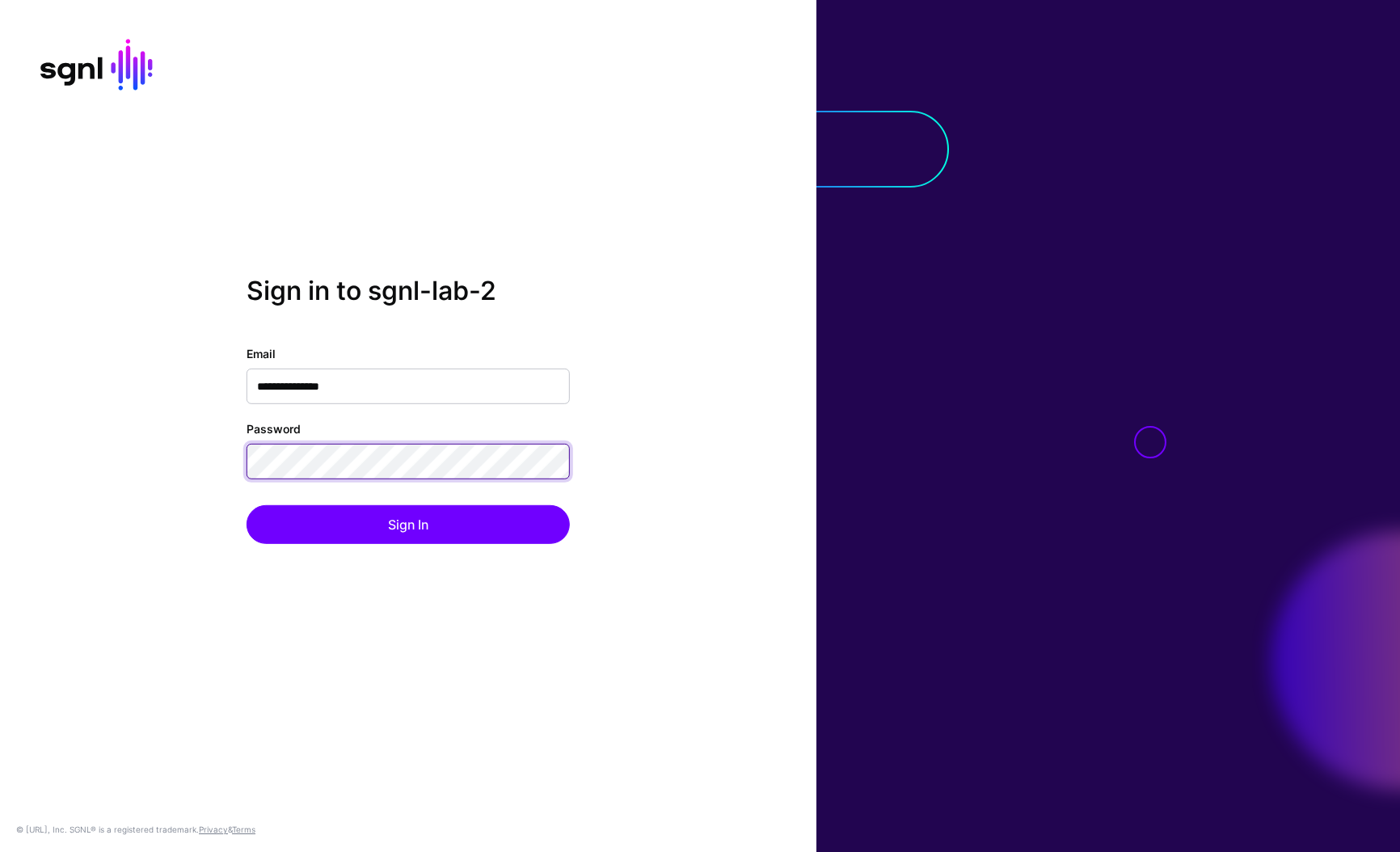
click at [246, 506] on button "Sign In" at bounding box center [408, 525] width 324 height 39
